Goal: Find specific page/section: Find specific page/section

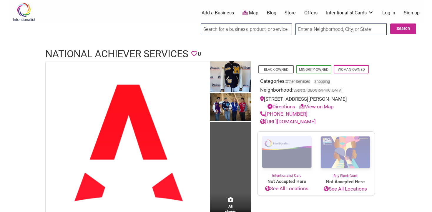
click at [258, 30] on input "search" at bounding box center [246, 29] width 91 height 11
type input "Letters, insignia, inlays"
click at [406, 29] on button "Search" at bounding box center [403, 29] width 26 height 11
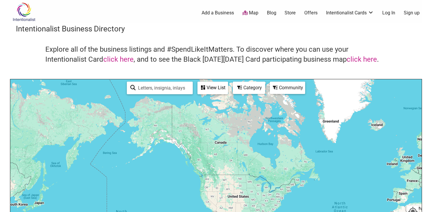
click at [289, 11] on link "Store" at bounding box center [289, 13] width 11 height 6
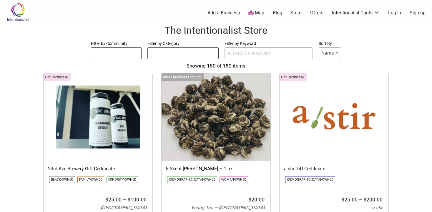
select select
